Goal: Task Accomplishment & Management: Manage account settings

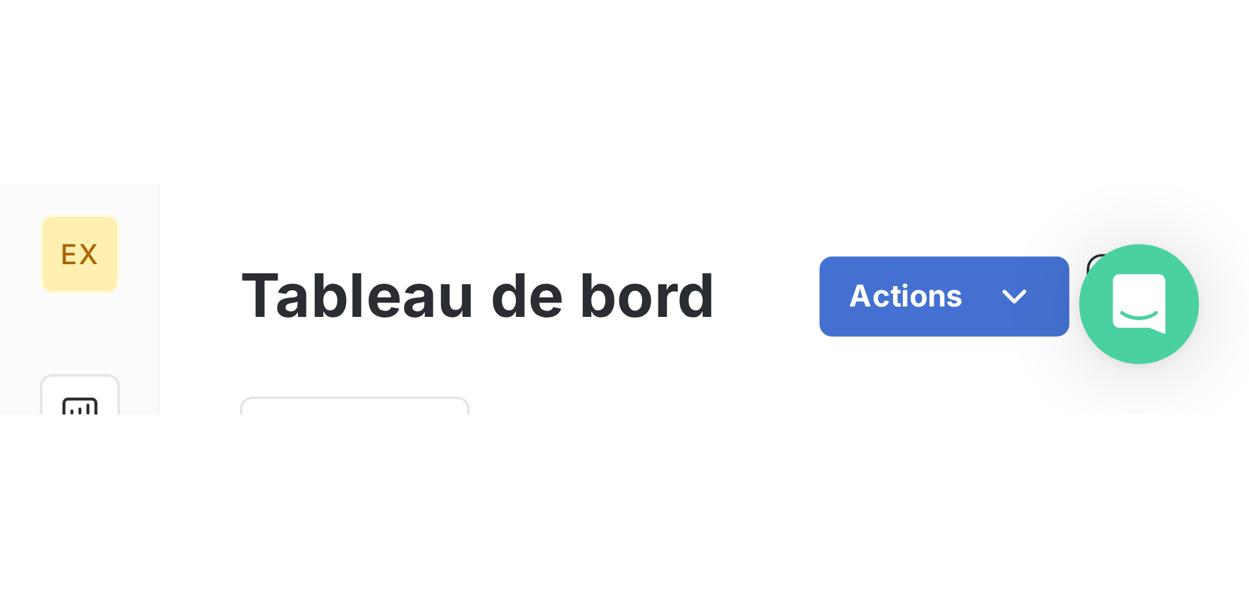
scroll to position [66, 0]
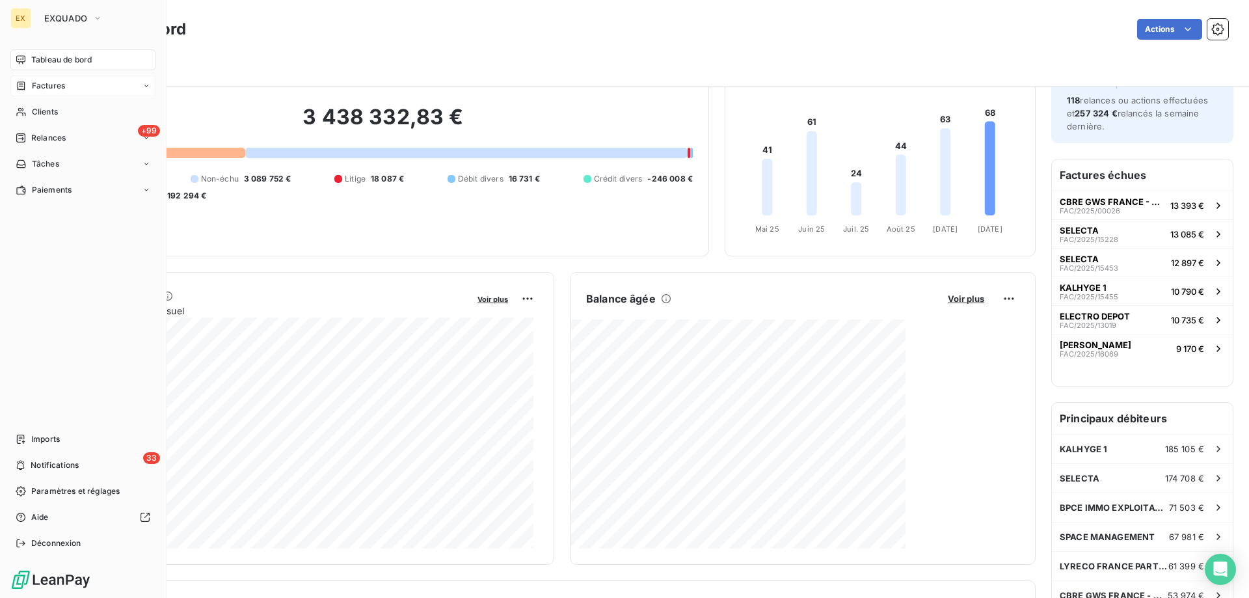
click at [24, 90] on icon at bounding box center [22, 85] width 8 height 8
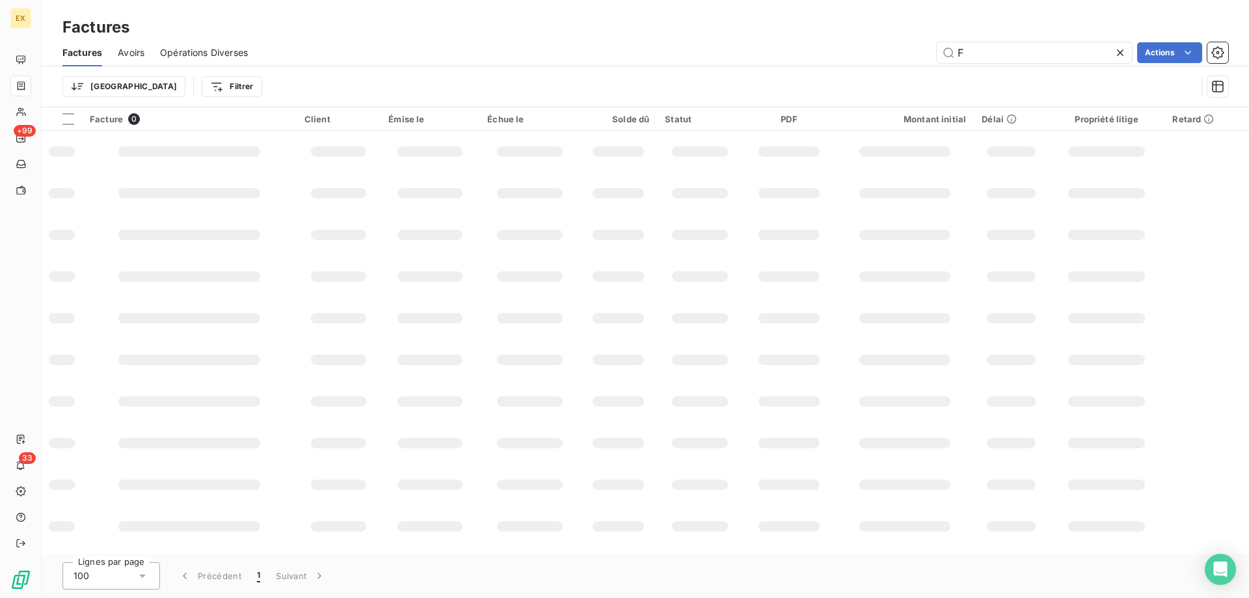
drag, startPoint x: 943, startPoint y: 55, endPoint x: 876, endPoint y: 55, distance: 67.0
click at [876, 55] on div "F Actions" at bounding box center [746, 52] width 965 height 21
type input "FAC/2025/12909"
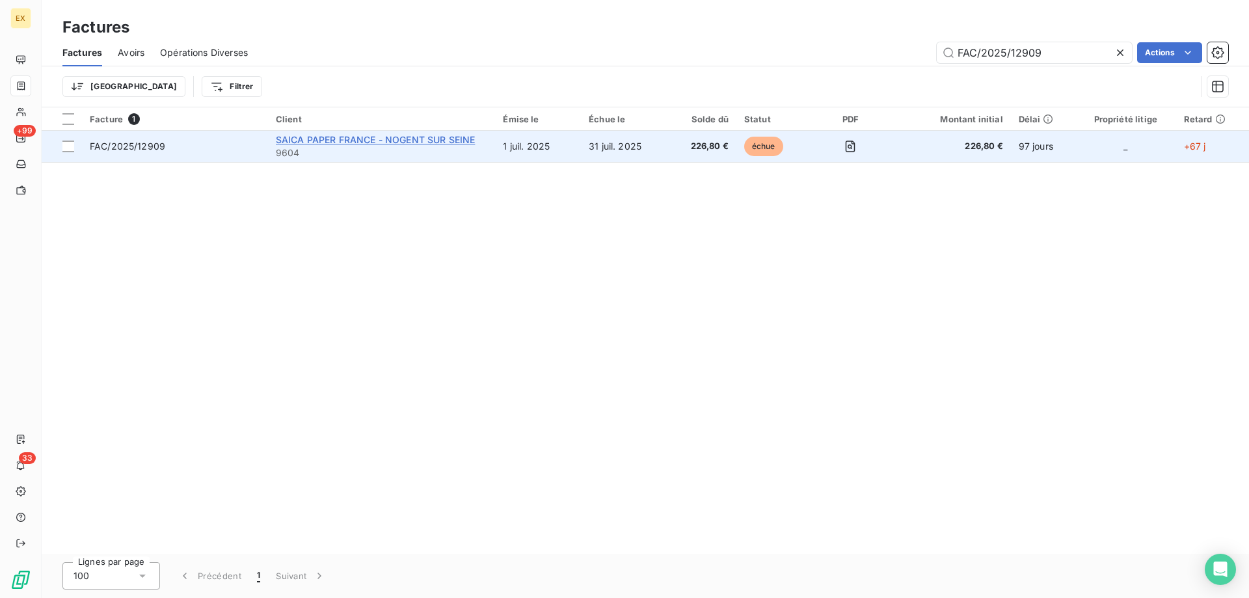
click at [432, 135] on span "SAICA PAPER FRANCE - NOGENT SUR SEINE" at bounding box center [376, 139] width 200 height 11
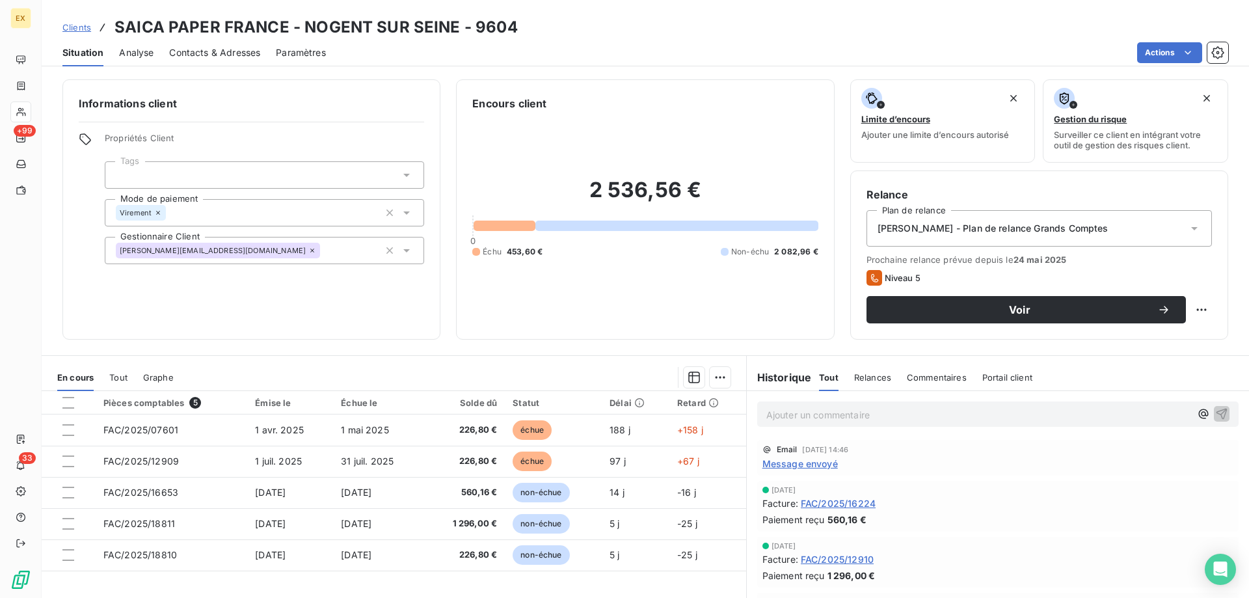
click at [872, 413] on p "Ajouter un commentaire ﻿" at bounding box center [978, 415] width 424 height 16
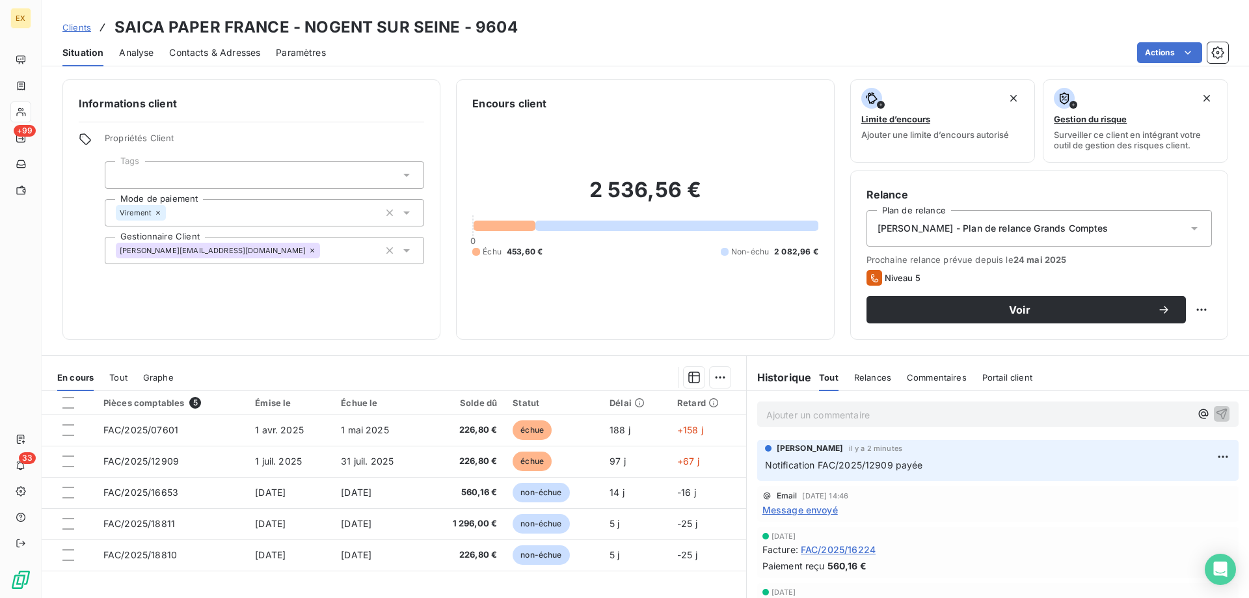
click at [804, 457] on span "Message envoyé" at bounding box center [800, 510] width 75 height 14
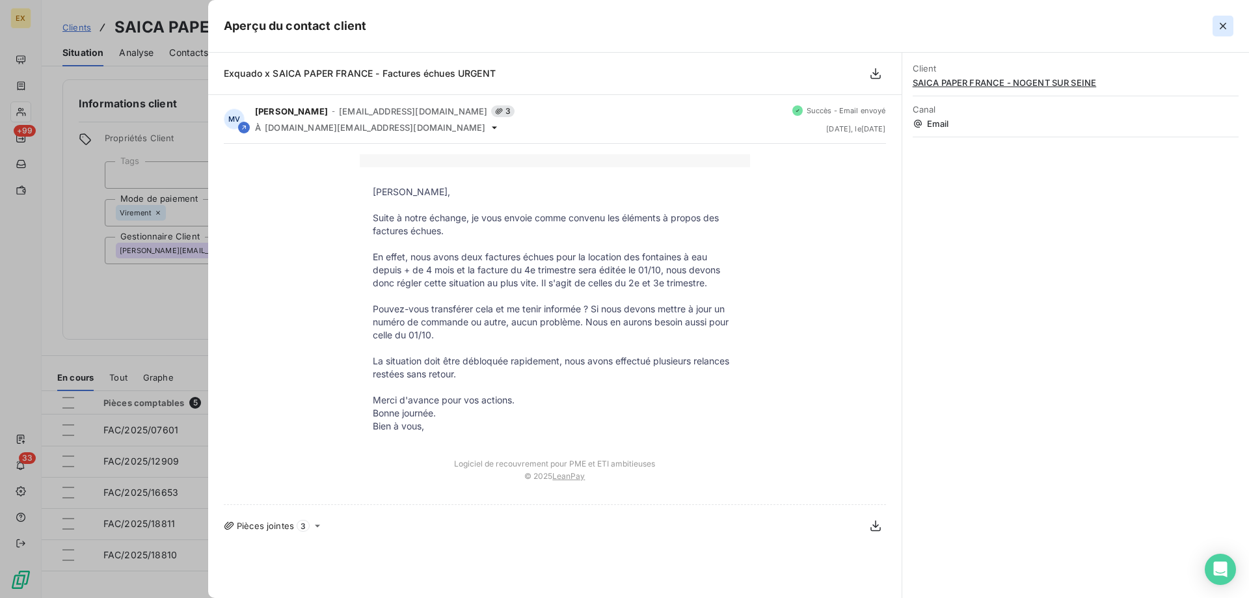
click at [999, 23] on icon "button" at bounding box center [1223, 26] width 13 height 13
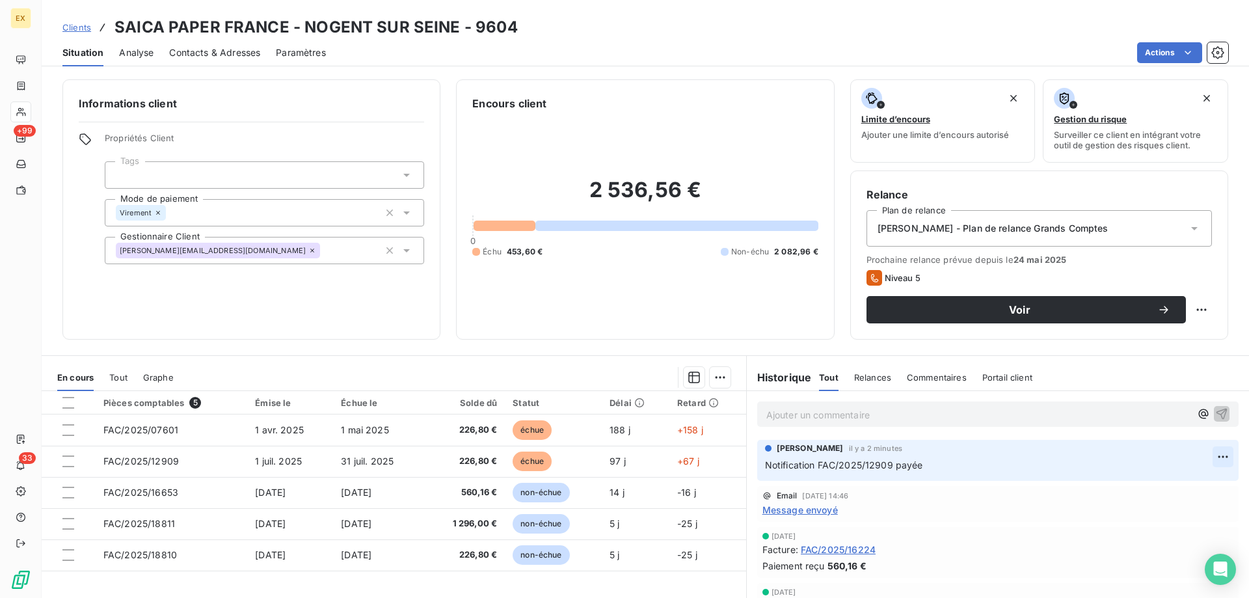
click at [999, 455] on html "EX +99 33 Clients SAICA PAPER [GEOGRAPHIC_DATA] - NOGENT SUR SEINE - 9604 Situa…" at bounding box center [624, 299] width 1249 height 598
click at [999, 457] on div "Editer" at bounding box center [1172, 485] width 73 height 21
click at [999, 457] on icon "button" at bounding box center [1223, 464] width 13 height 13
